Goal: Register for event/course

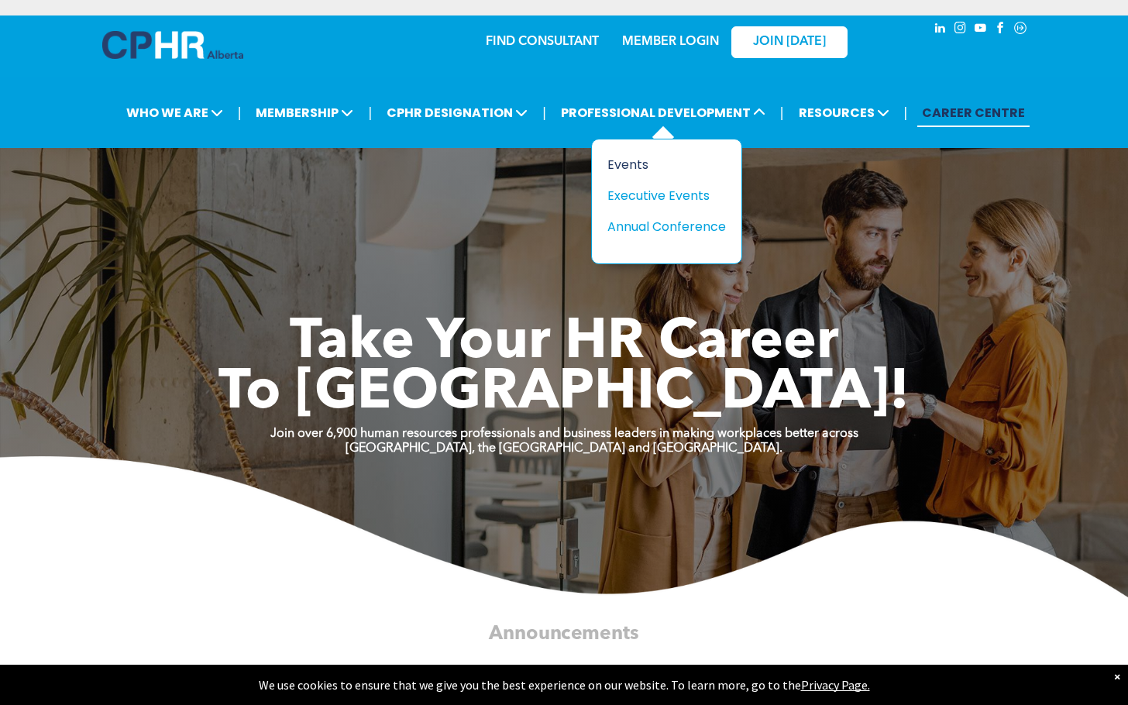
click at [636, 164] on div "Events" at bounding box center [661, 164] width 107 height 19
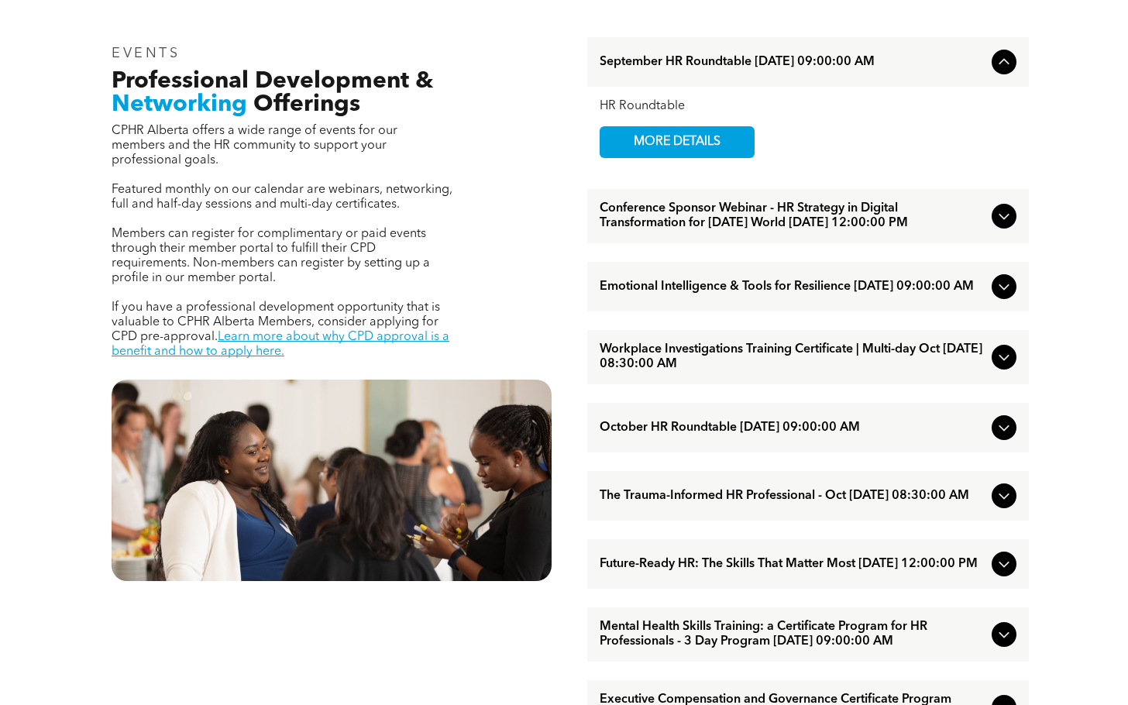
scroll to position [620, 0]
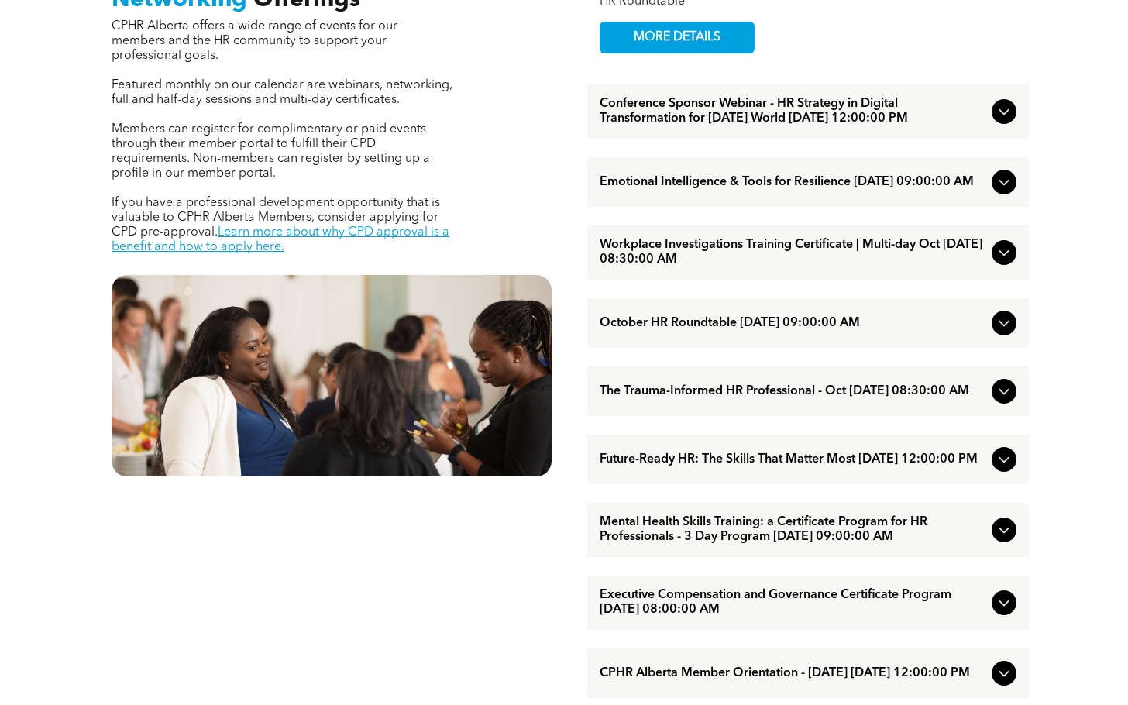
click at [941, 267] on span "Workplace Investigations Training Certificate | Multi-day Oct October/07/2025 0…" at bounding box center [793, 252] width 386 height 29
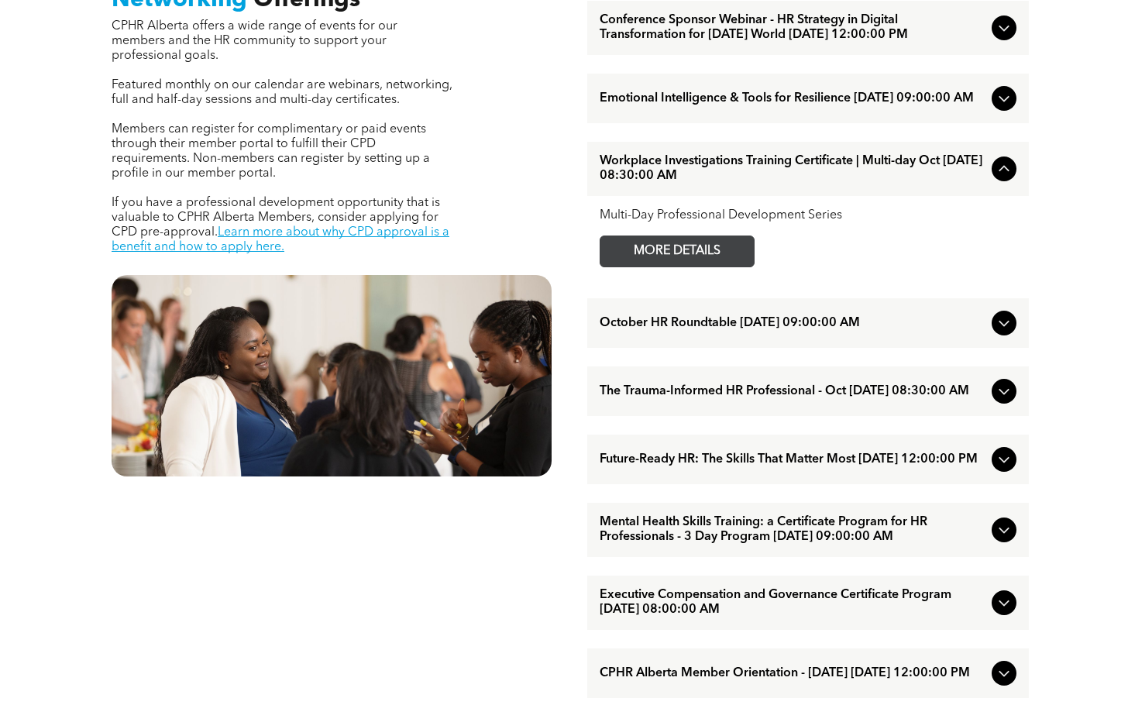
click at [734, 267] on span "MORE DETAILS" at bounding box center [677, 251] width 122 height 30
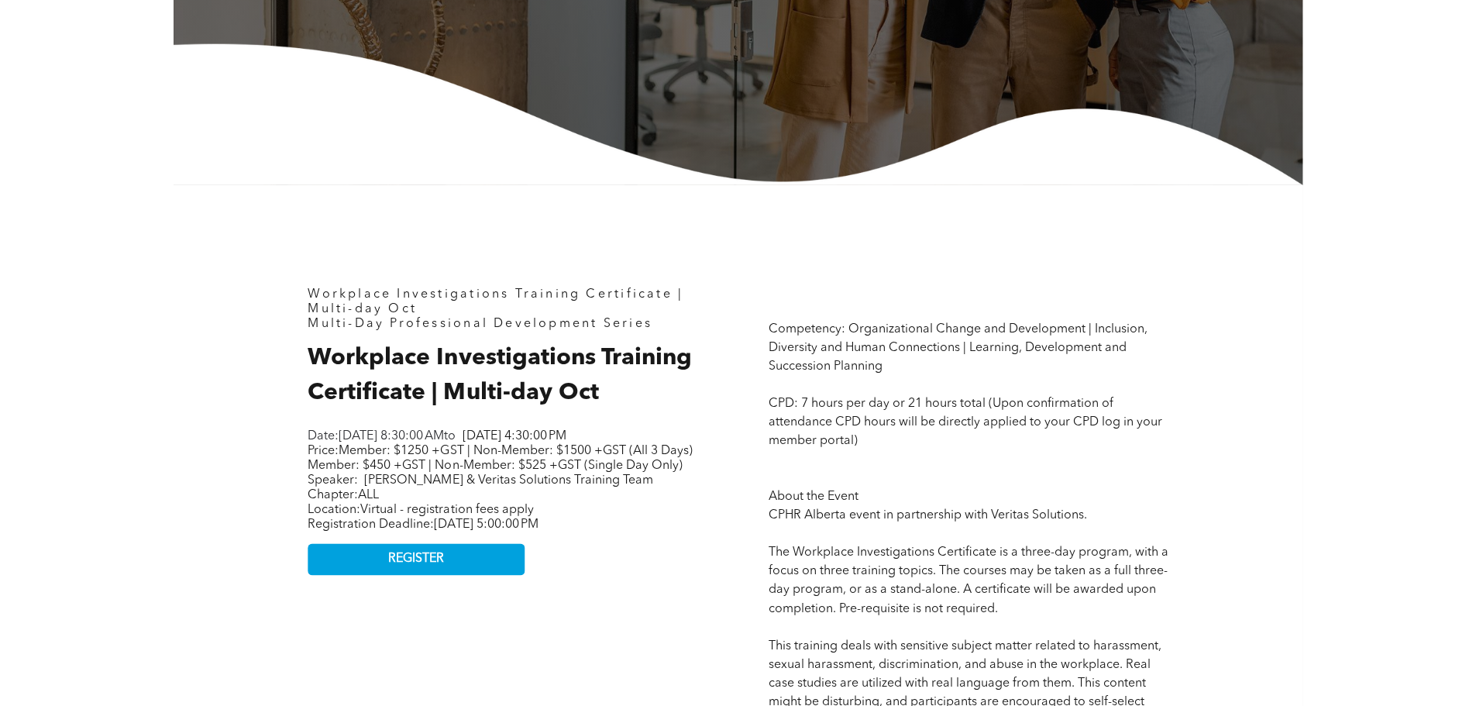
scroll to position [387, 0]
